Goal: Task Accomplishment & Management: Manage account settings

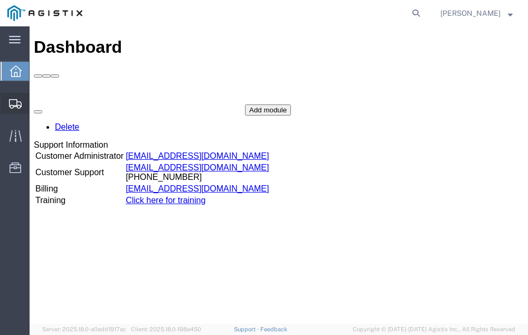
click at [0, 0] on span "Shipment Manager" at bounding box center [0, 0] width 0 height 0
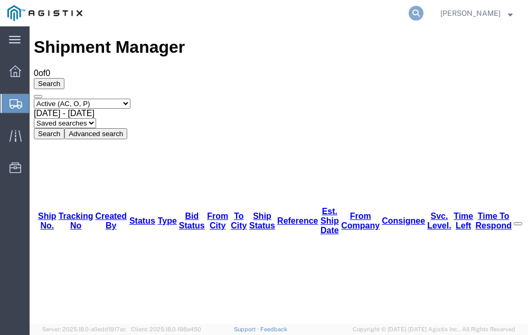
click at [423, 12] on icon at bounding box center [415, 13] width 15 height 15
type input "56702300"
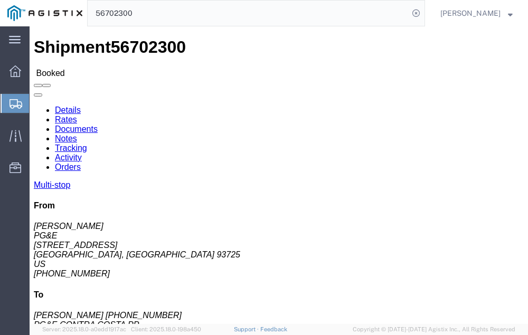
click link "Tracking"
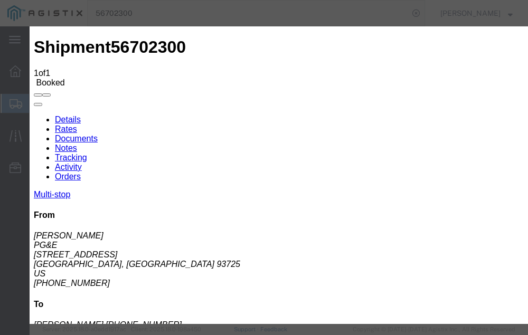
type input "09/04/2025"
type input "6:00 PM"
select select "DELIVRED"
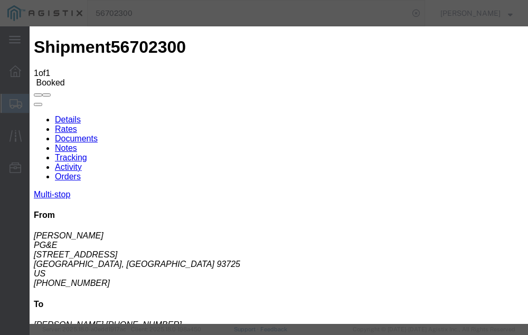
type input "09/04/2025"
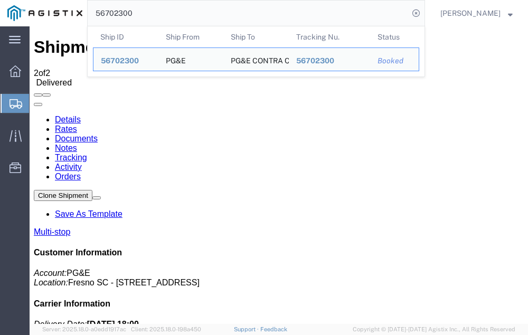
click at [159, 13] on input "56702300" at bounding box center [248, 13] width 321 height 25
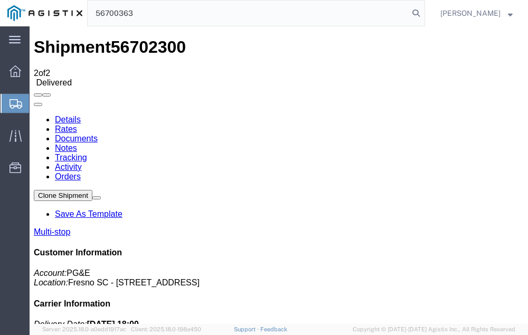
type input "56700363"
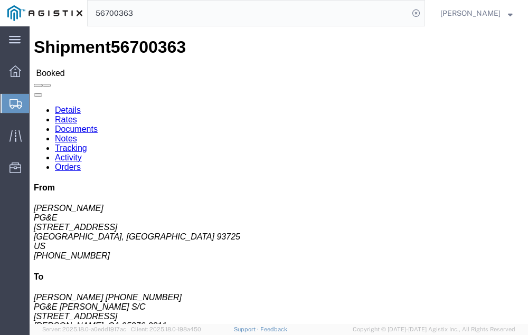
click link "Tracking"
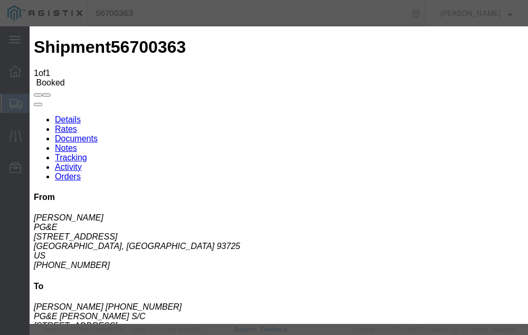
type input "09/04/2025"
type input "6:00 PM"
select select "DELIVRED"
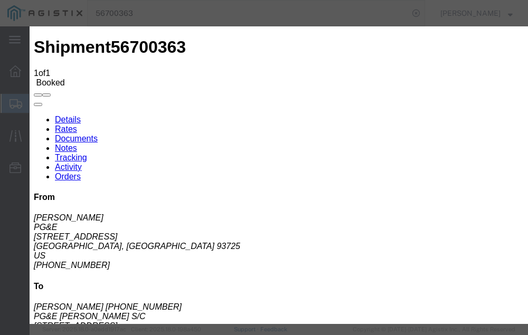
type input "09/04/2025"
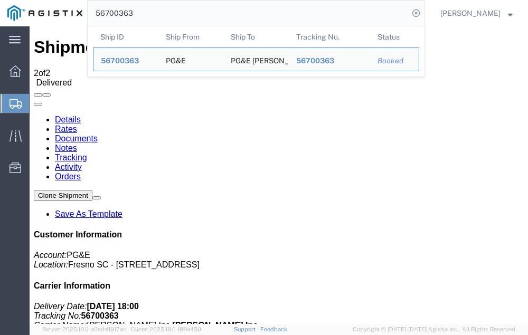
click at [157, 12] on input "56700363" at bounding box center [248, 13] width 321 height 25
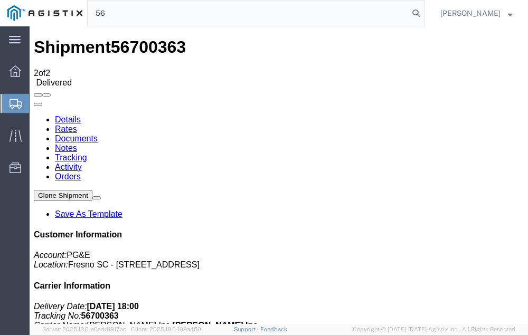
type input "5"
